Goal: Task Accomplishment & Management: Use online tool/utility

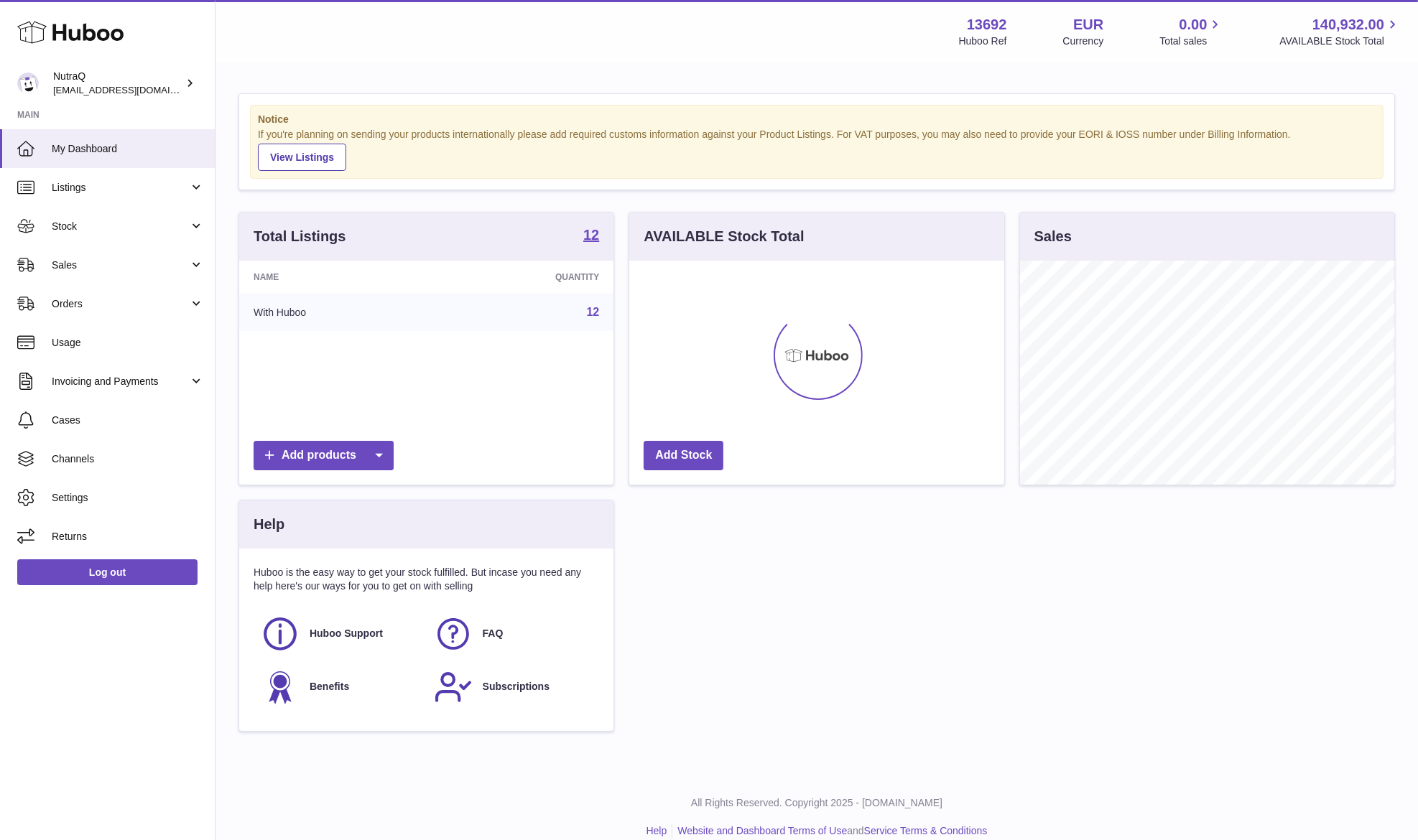
scroll to position [224, 374]
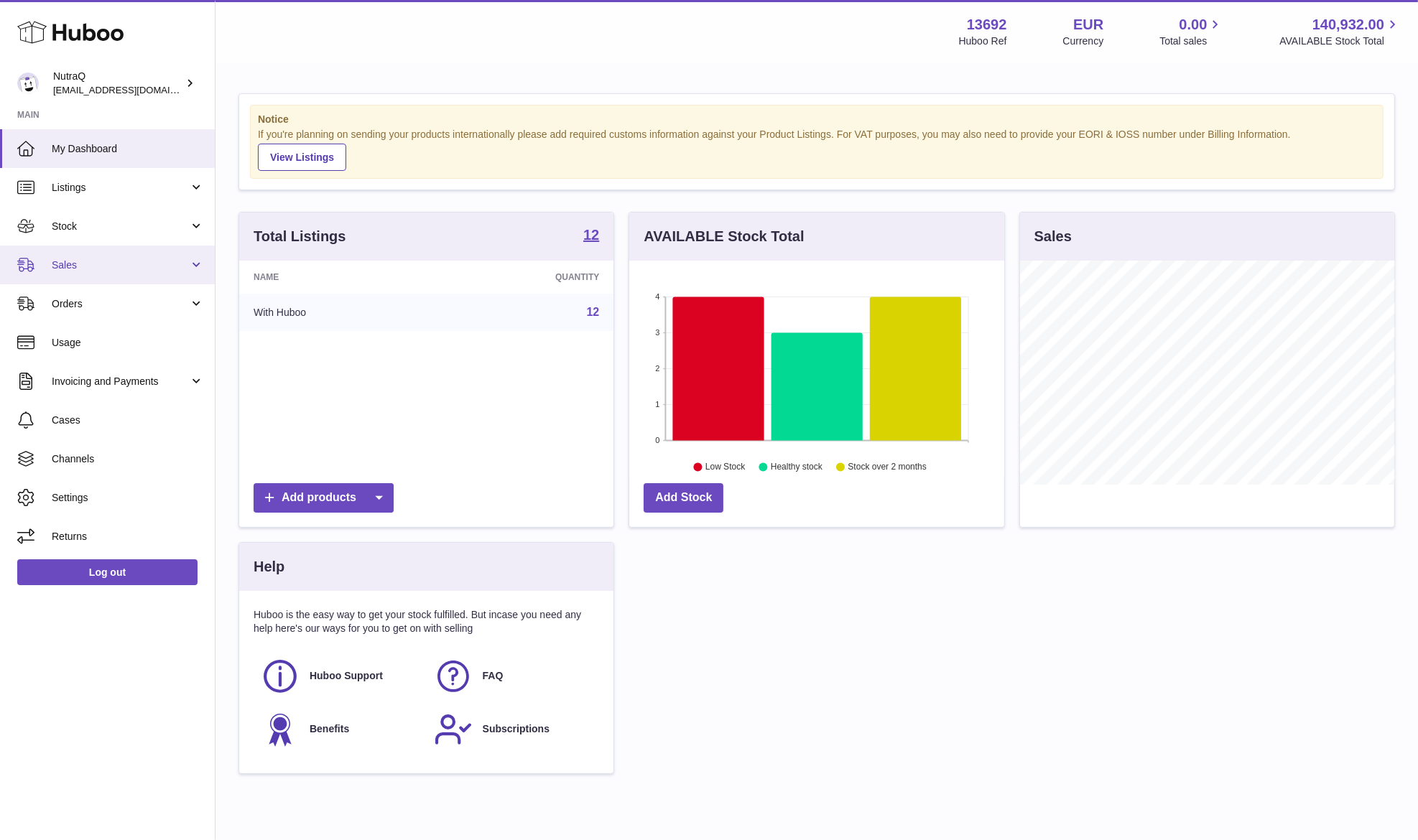
click at [93, 256] on link "Sales" at bounding box center [107, 265] width 215 height 39
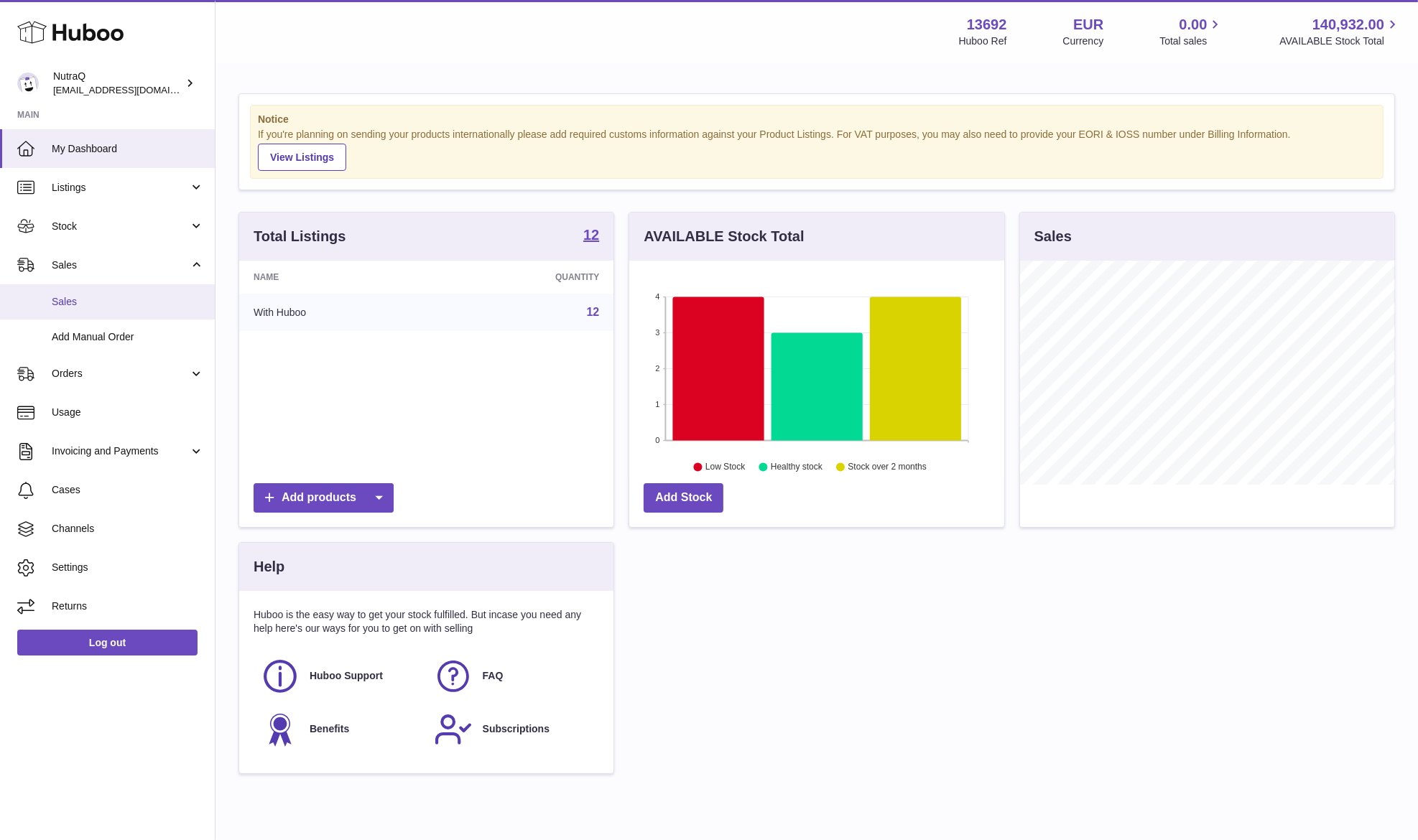
click at [181, 290] on link "Sales" at bounding box center [107, 301] width 215 height 35
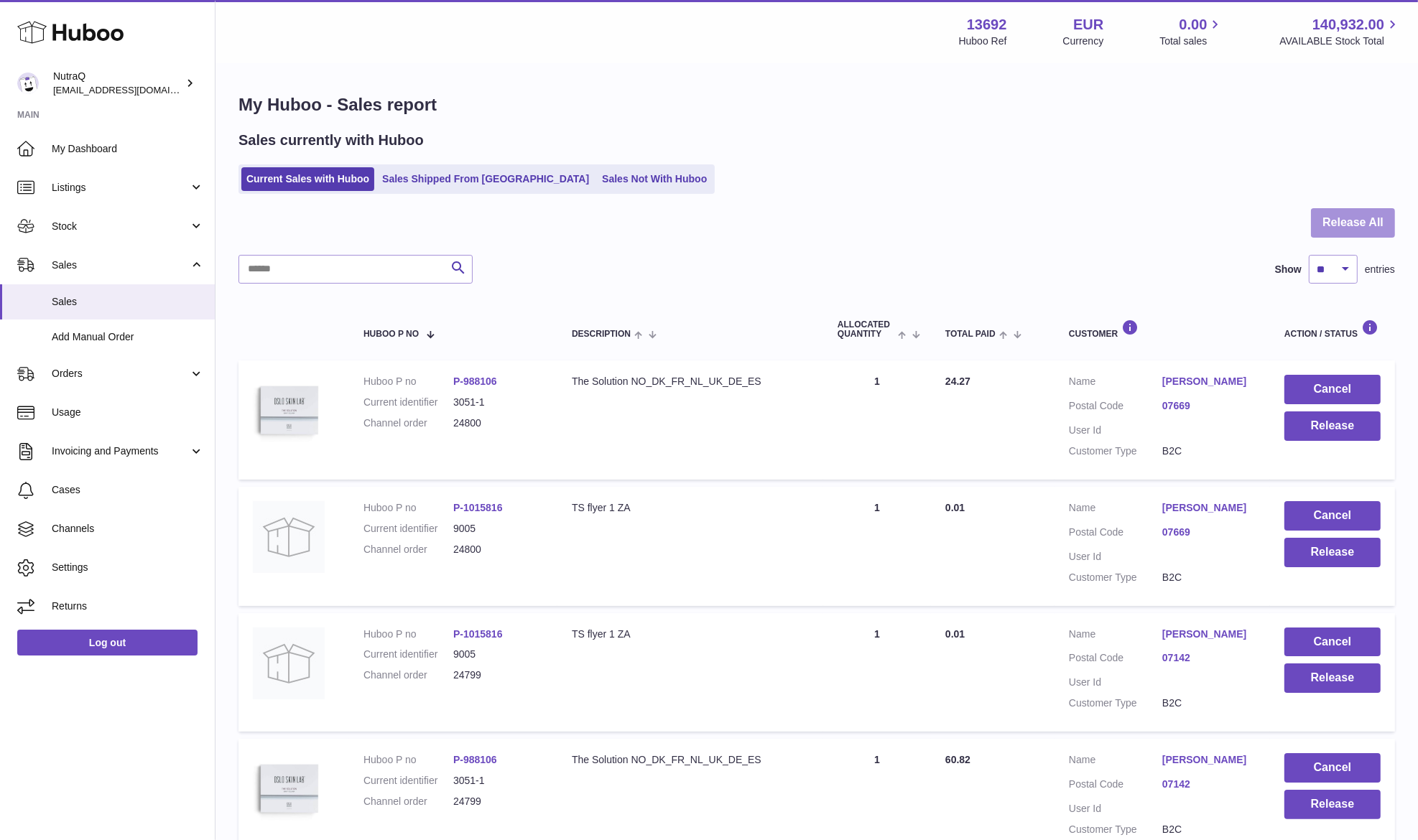
click at [1331, 228] on button "Release All" at bounding box center [1353, 223] width 84 height 29
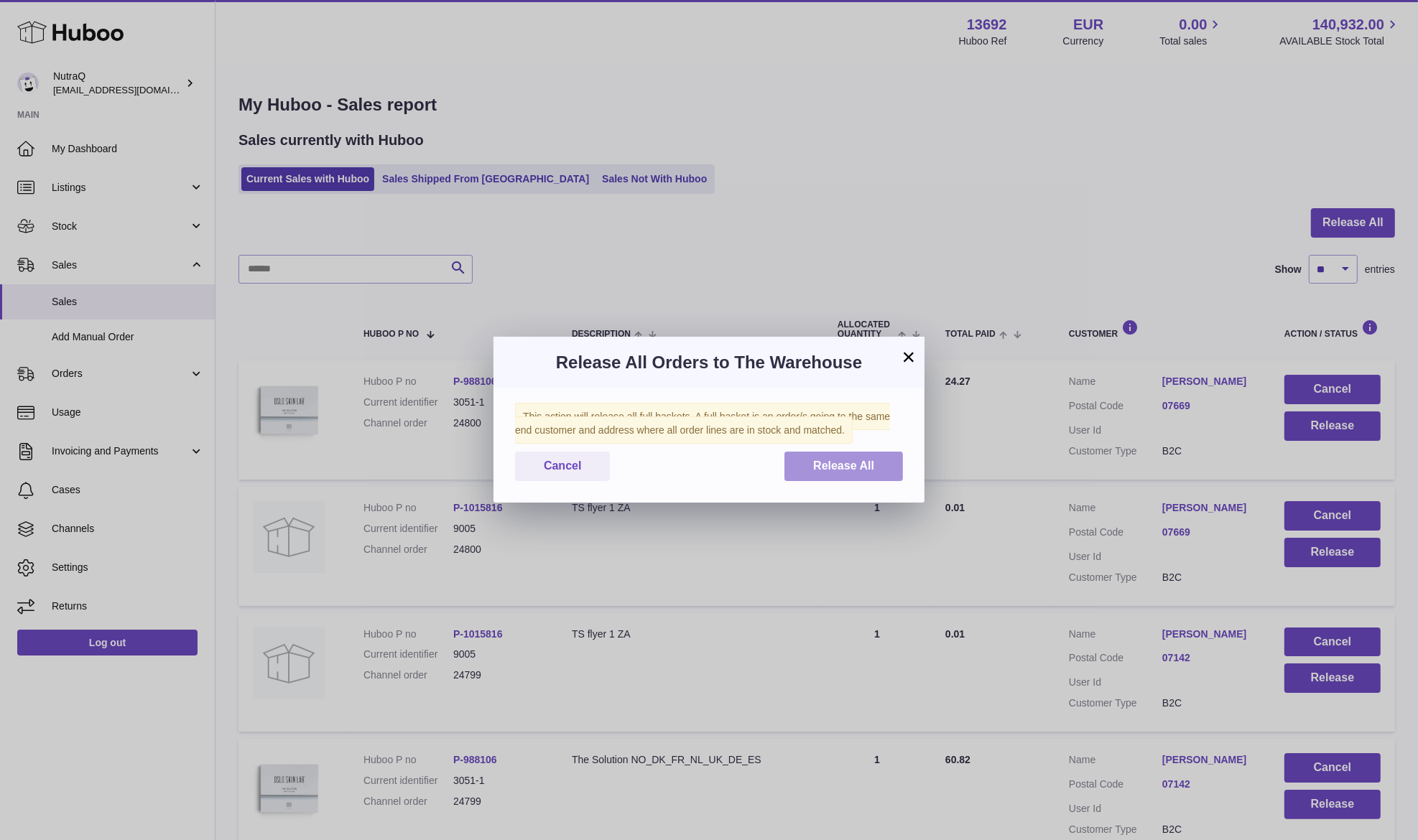
click at [822, 472] on span "Release All" at bounding box center [843, 465] width 61 height 12
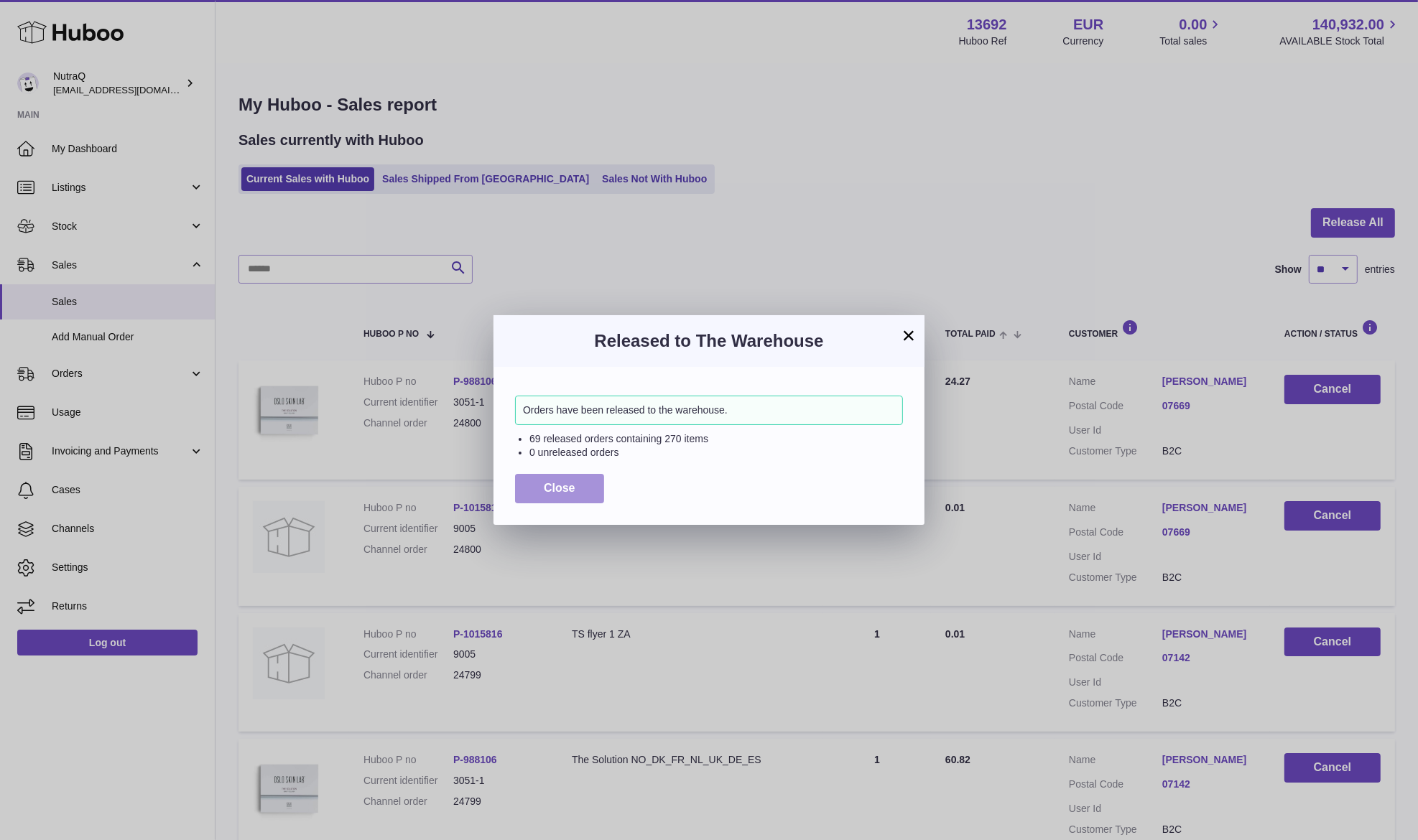
click at [556, 492] on button "Close" at bounding box center [560, 488] width 89 height 29
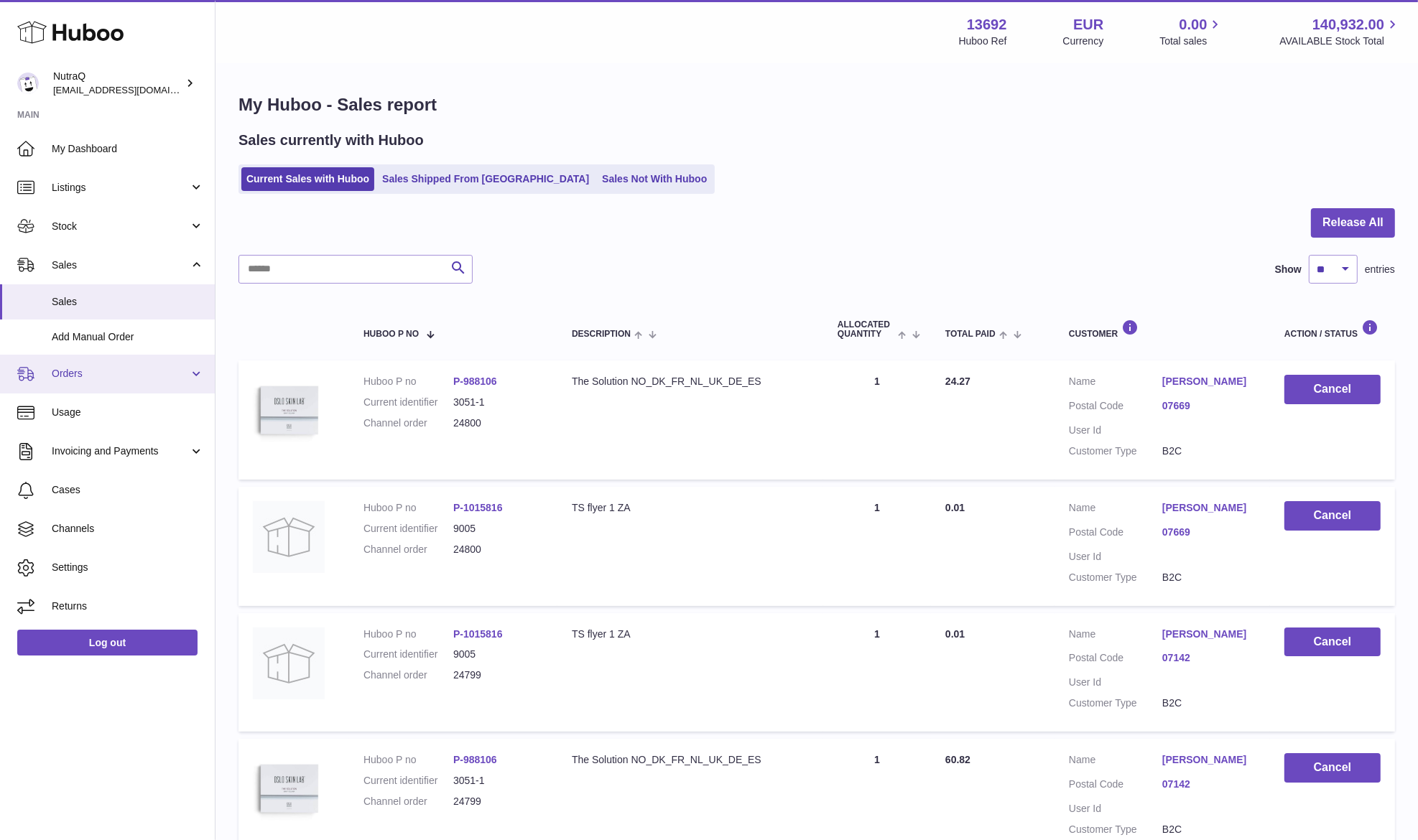
click at [128, 370] on span "Orders" at bounding box center [120, 374] width 137 height 14
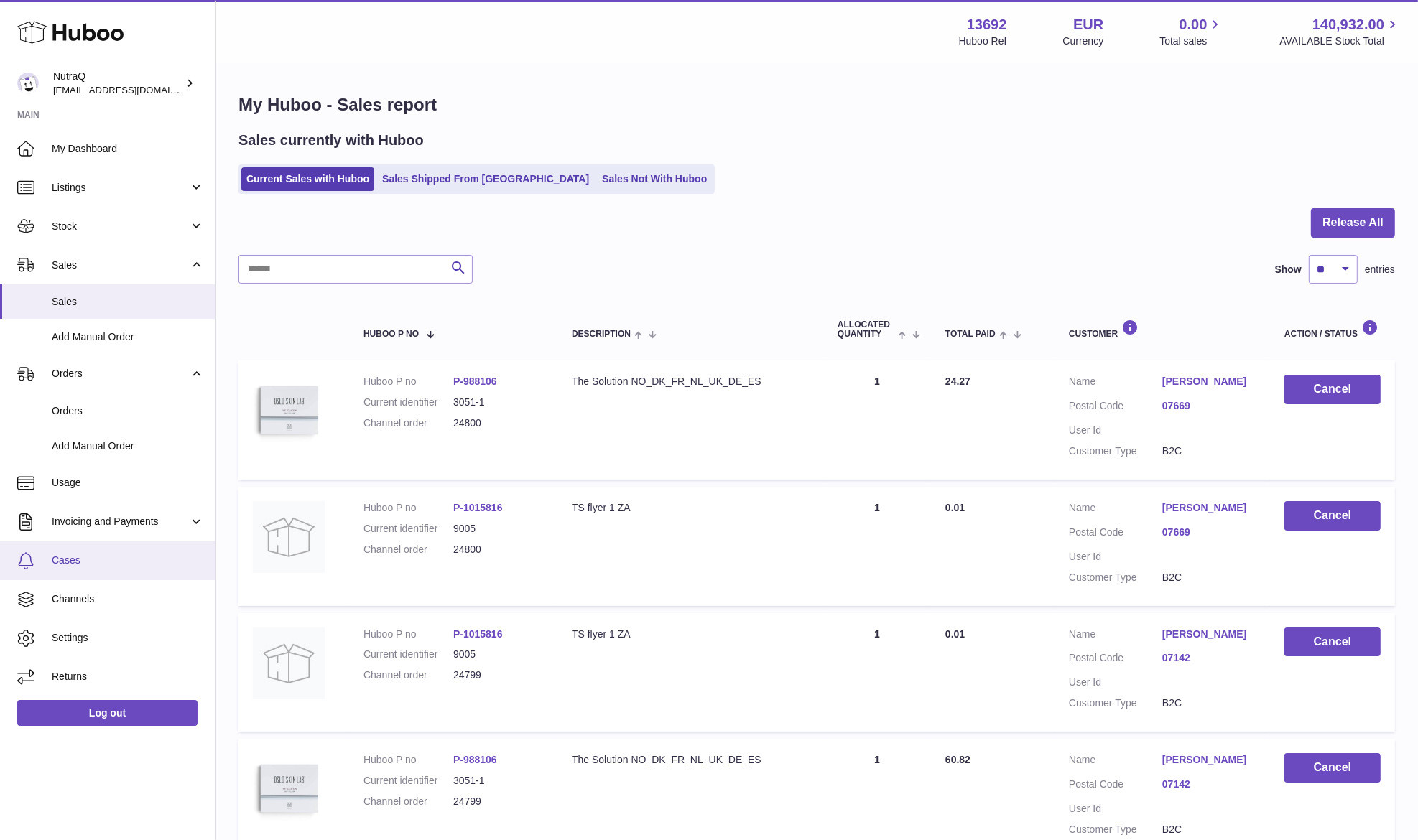
drag, startPoint x: 89, startPoint y: 560, endPoint x: 138, endPoint y: 560, distance: 49.0
click at [89, 560] on span "Cases" at bounding box center [128, 560] width 152 height 14
